Goal: Communication & Community: Participate in discussion

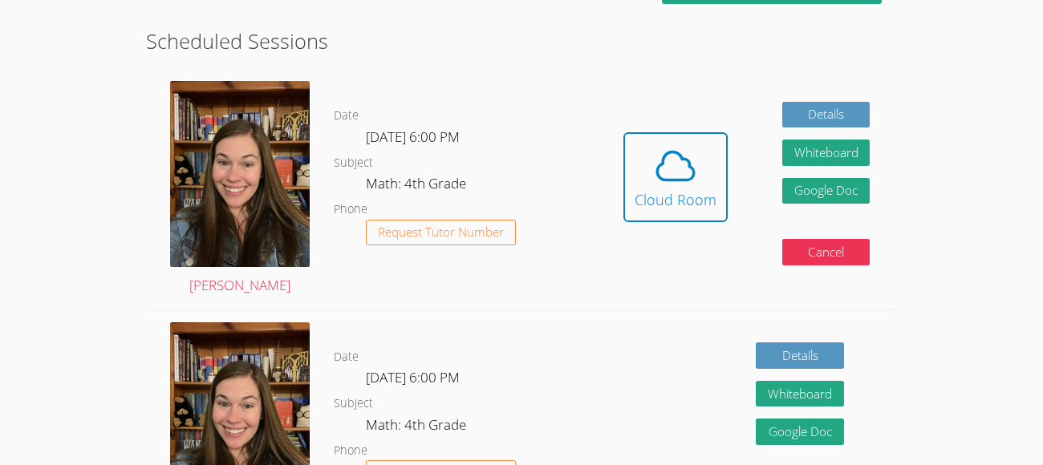
scroll to position [321, 0]
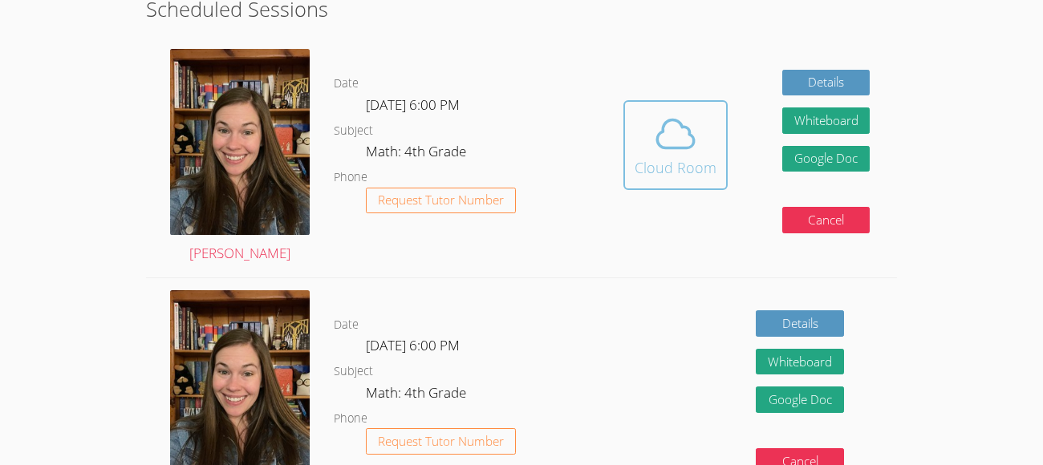
click at [645, 141] on span at bounding box center [676, 134] width 82 height 45
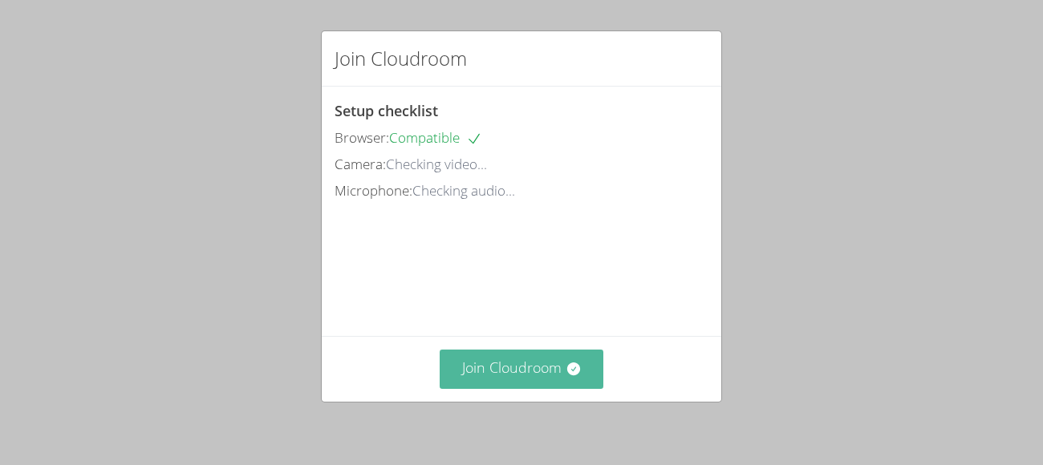
click at [510, 366] on button "Join Cloudroom" at bounding box center [522, 369] width 164 height 39
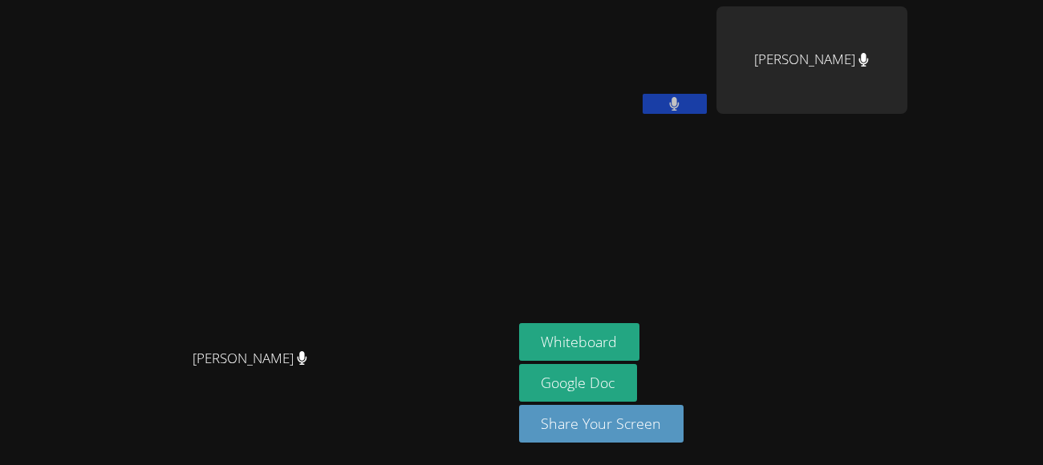
click at [679, 102] on icon at bounding box center [675, 104] width 10 height 14
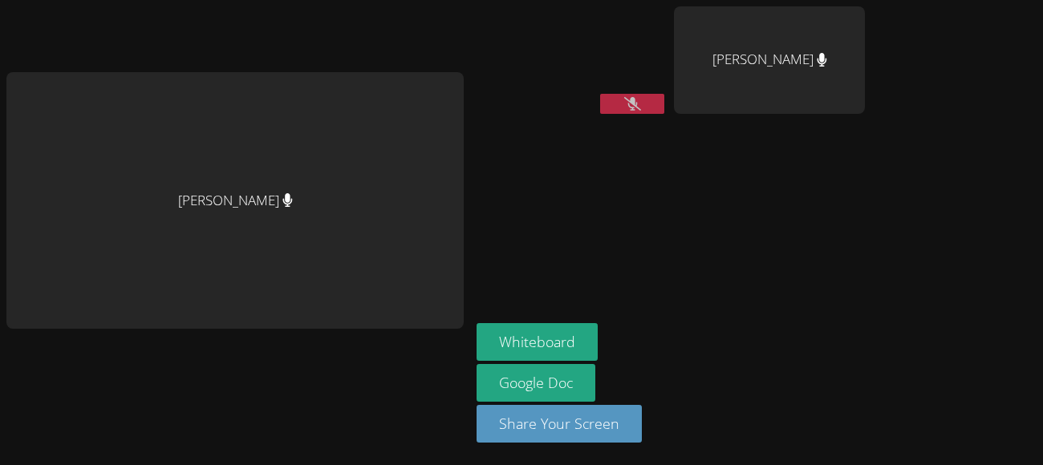
drag, startPoint x: 620, startPoint y: 92, endPoint x: 627, endPoint y: 103, distance: 13.4
click at [627, 103] on div "A'Daerion [PERSON_NAME]" at bounding box center [572, 63] width 191 height 115
click at [627, 103] on icon at bounding box center [632, 104] width 17 height 14
click at [627, 103] on icon at bounding box center [632, 104] width 10 height 14
click at [356, 172] on div "[PERSON_NAME]" at bounding box center [234, 201] width 457 height 258
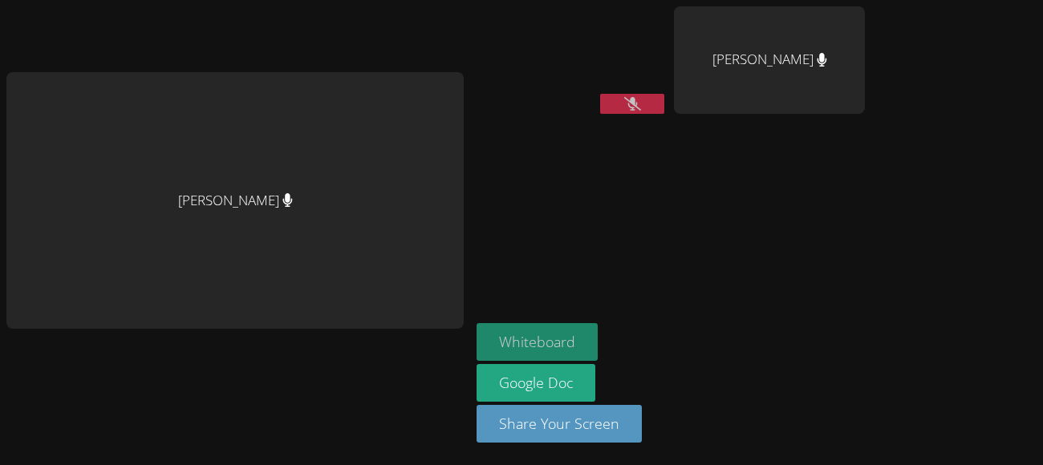
click at [529, 348] on button "Whiteboard" at bounding box center [537, 342] width 121 height 38
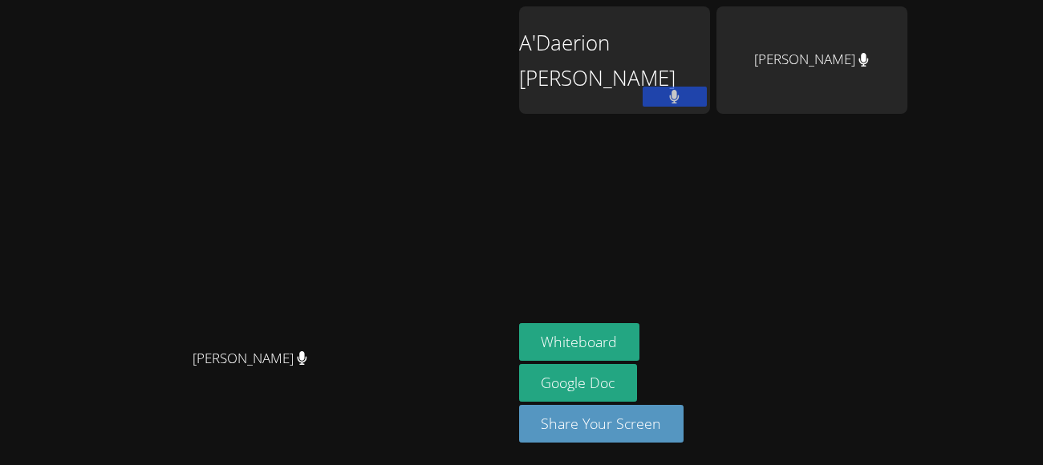
click at [666, 146] on div "A'Daerion [PERSON_NAME]" at bounding box center [614, 92] width 191 height 172
click at [707, 91] on button at bounding box center [675, 97] width 64 height 20
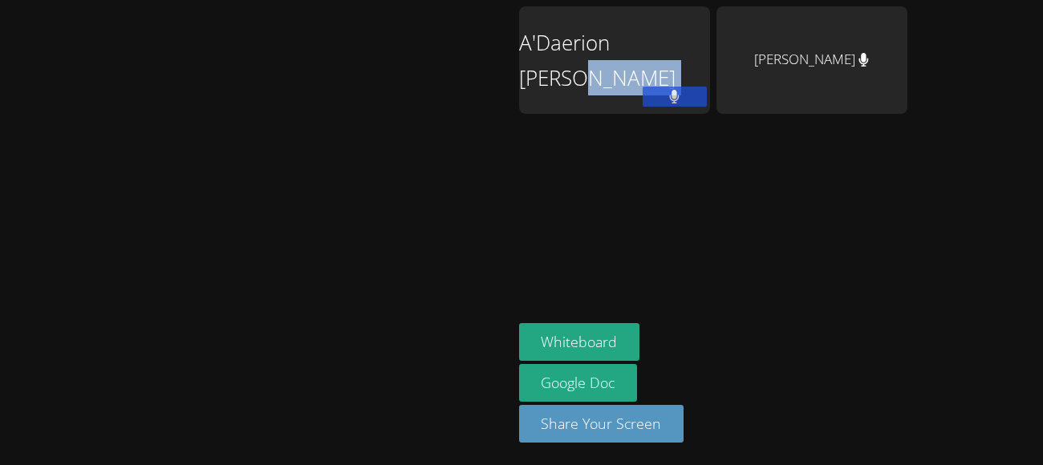
click at [674, 60] on div "A'Daerion [PERSON_NAME]" at bounding box center [614, 59] width 191 height 107
click at [376, 94] on video at bounding box center [256, 200] width 241 height 281
click at [679, 90] on icon at bounding box center [675, 97] width 10 height 14
